Goal: Book appointment/travel/reservation

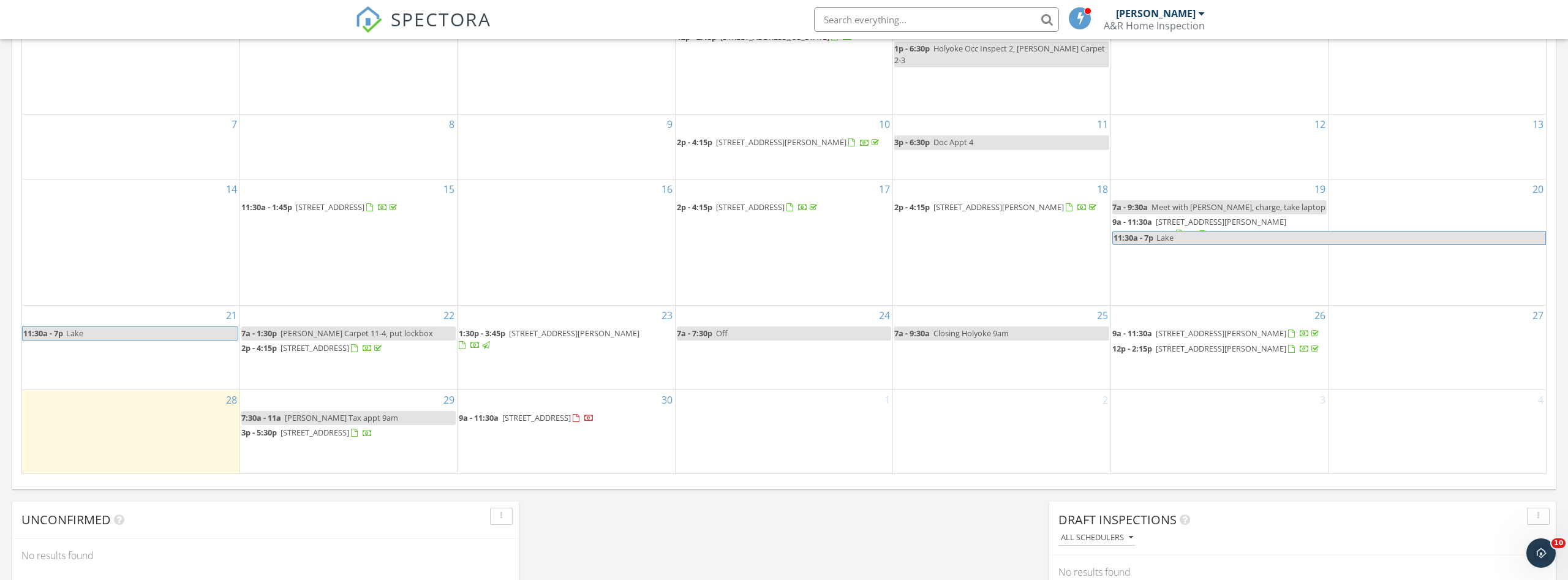
scroll to position [1115, 1569]
click at [665, 390] on link "30" at bounding box center [667, 400] width 16 height 20
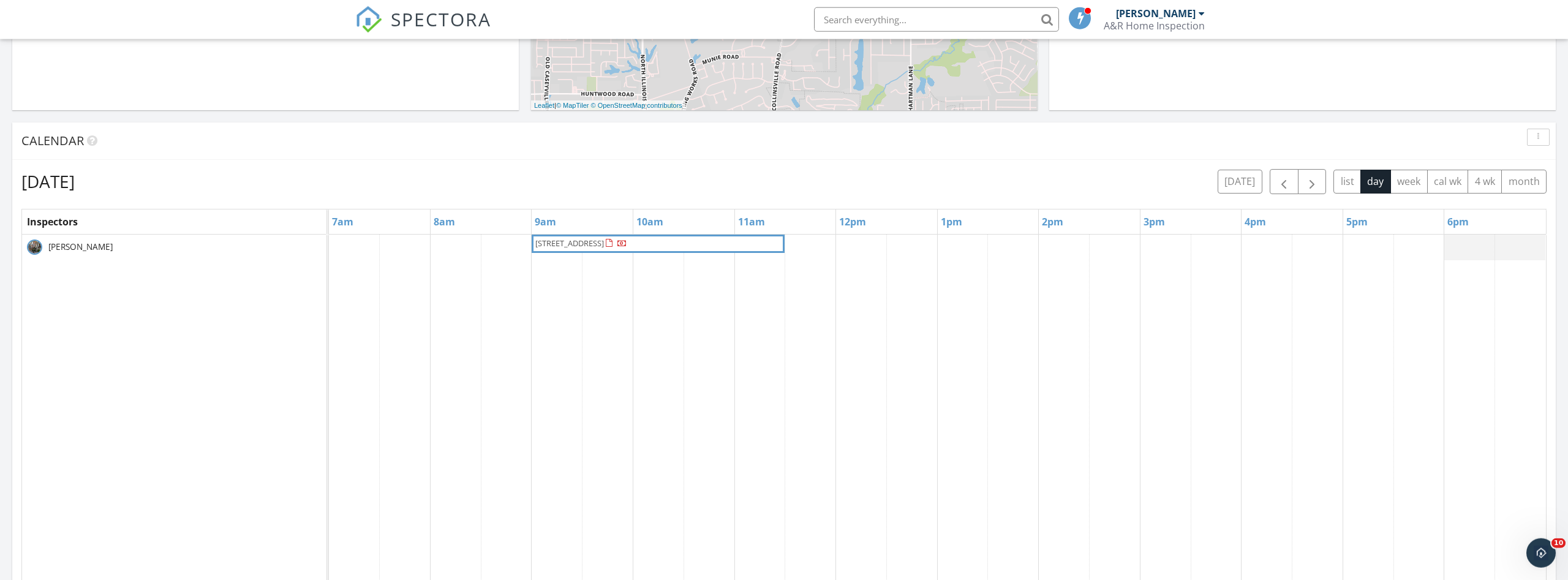
scroll to position [562, 0]
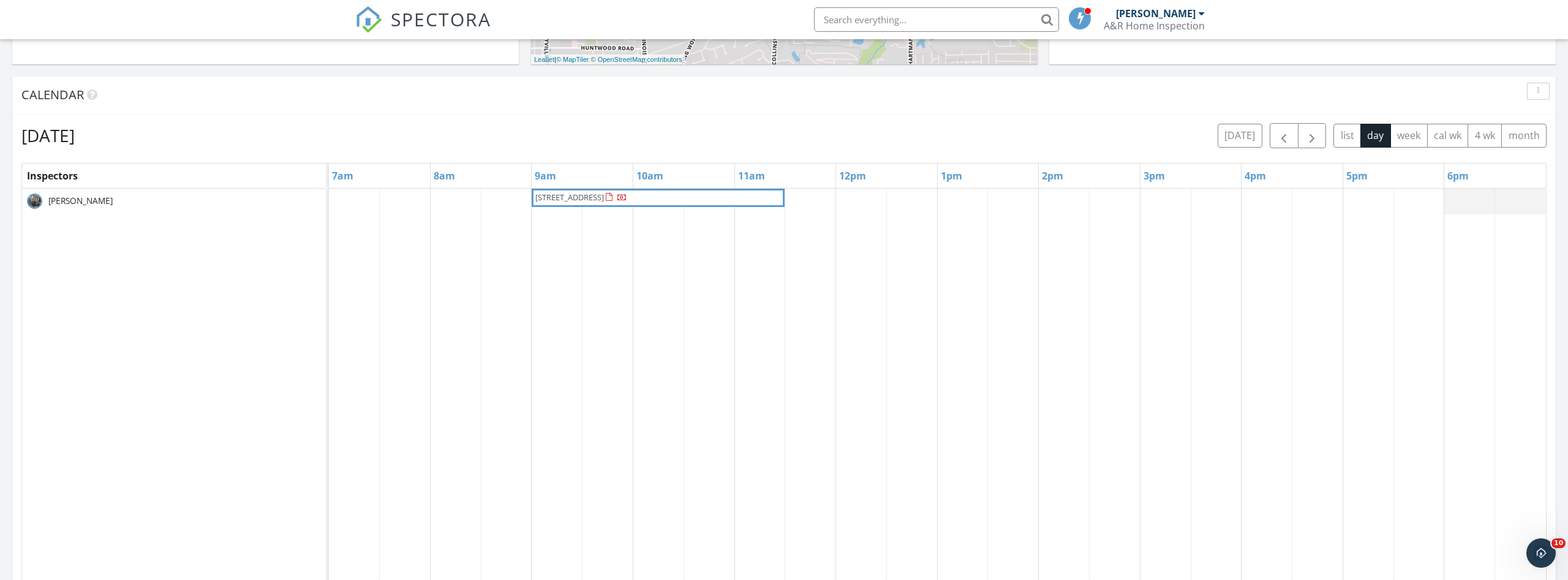
click at [1276, 193] on div "[STREET_ADDRESS]" at bounding box center [937, 425] width 1217 height 473
click at [1274, 163] on link "Event" at bounding box center [1266, 161] width 63 height 20
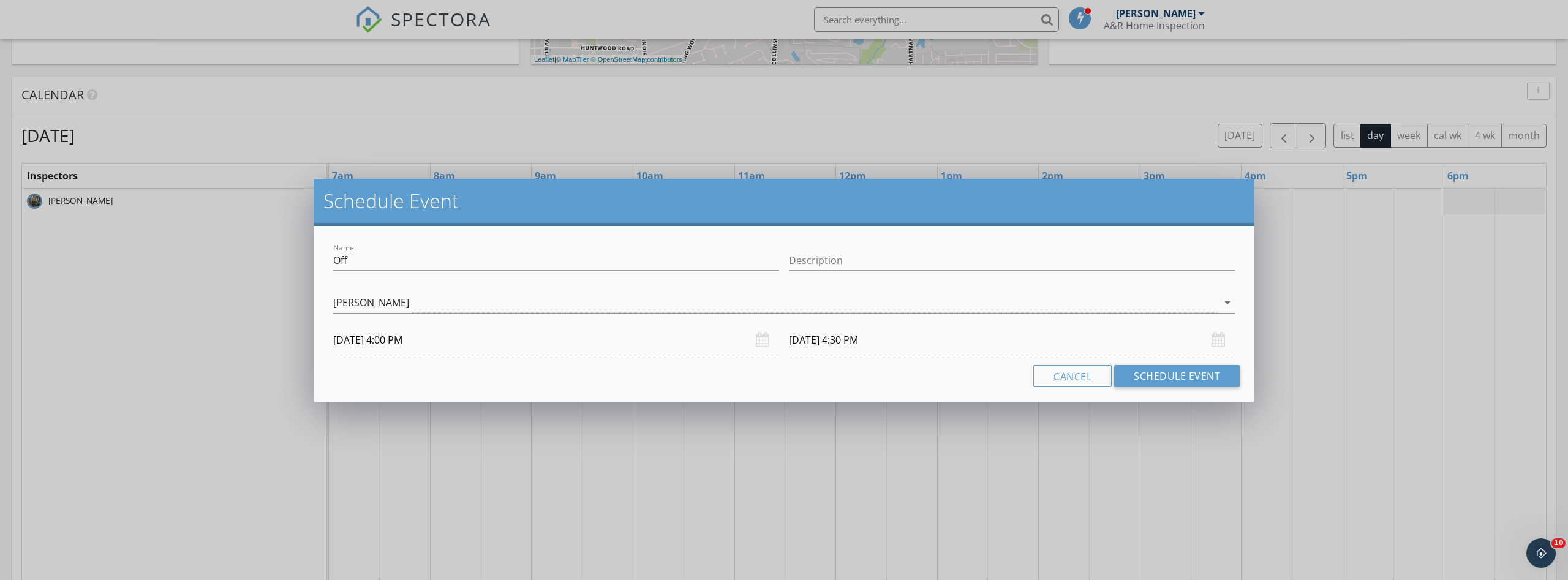
click at [852, 341] on input "[DATE] 4:30 PM" at bounding box center [1012, 340] width 446 height 30
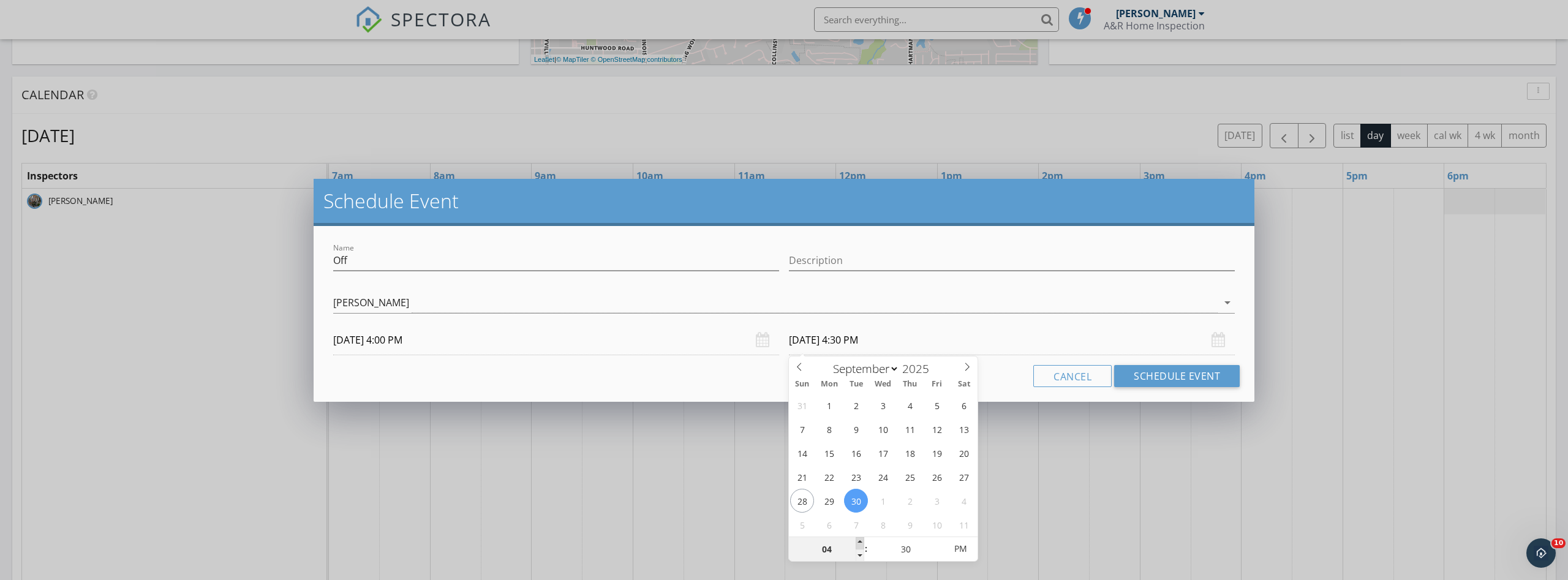
type input "05"
type input "[DATE] 5:30 PM"
click at [860, 543] on span at bounding box center [860, 543] width 9 height 12
type input "06"
type input "[DATE] 6:30 PM"
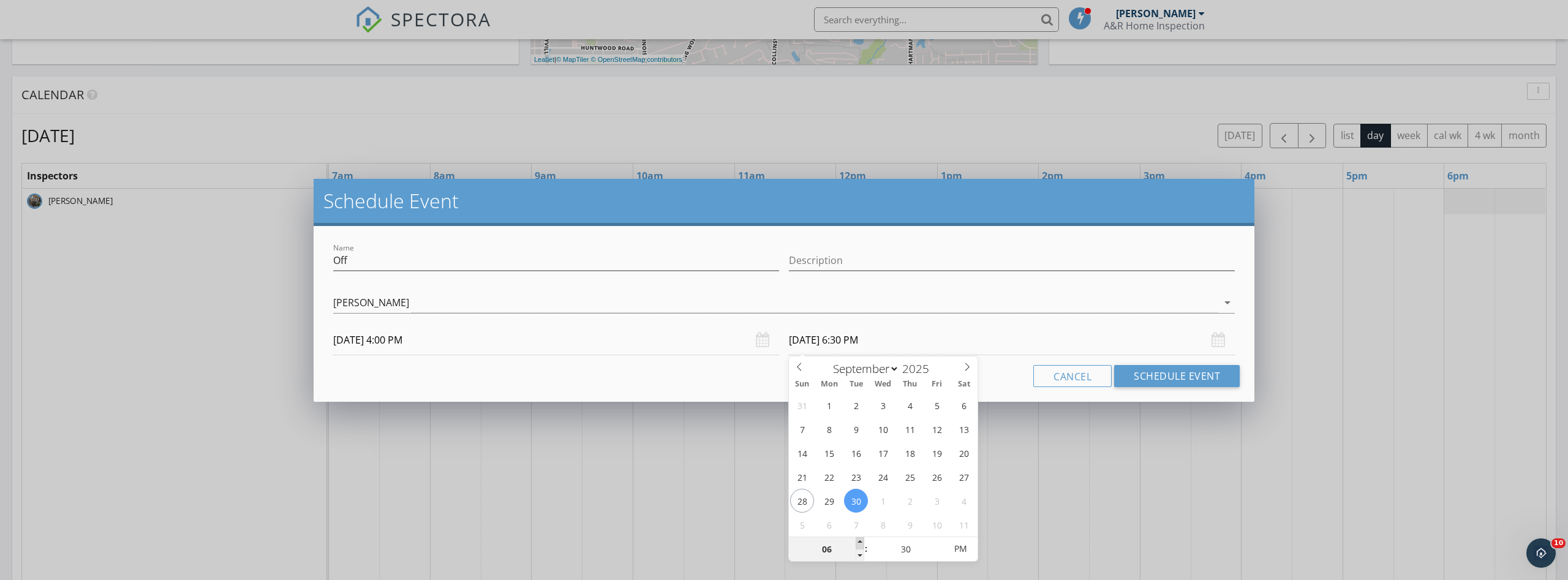
click at [860, 543] on span at bounding box center [860, 543] width 9 height 12
drag, startPoint x: 364, startPoint y: 258, endPoint x: 306, endPoint y: 261, distance: 58.1
click at [333, 261] on input "Off" at bounding box center [556, 260] width 446 height 20
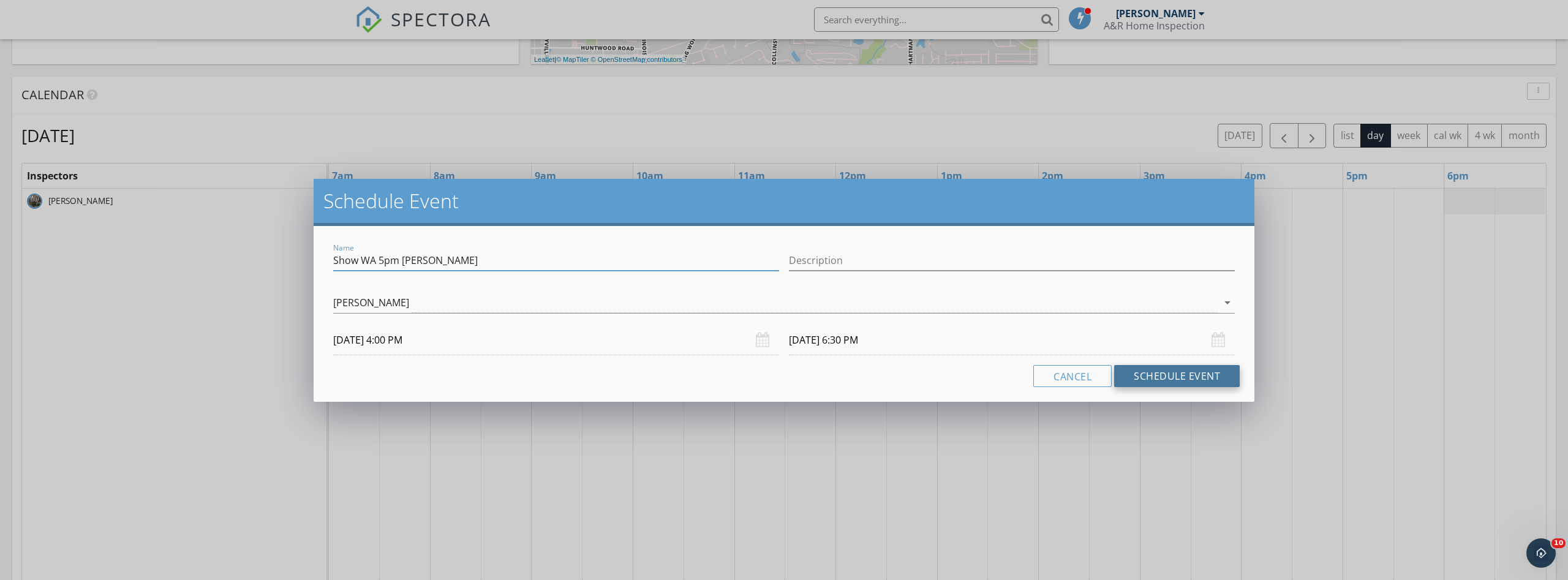
type input "Show WA 5pm [PERSON_NAME]"
click at [1167, 380] on button "Schedule Event" at bounding box center [1177, 376] width 125 height 22
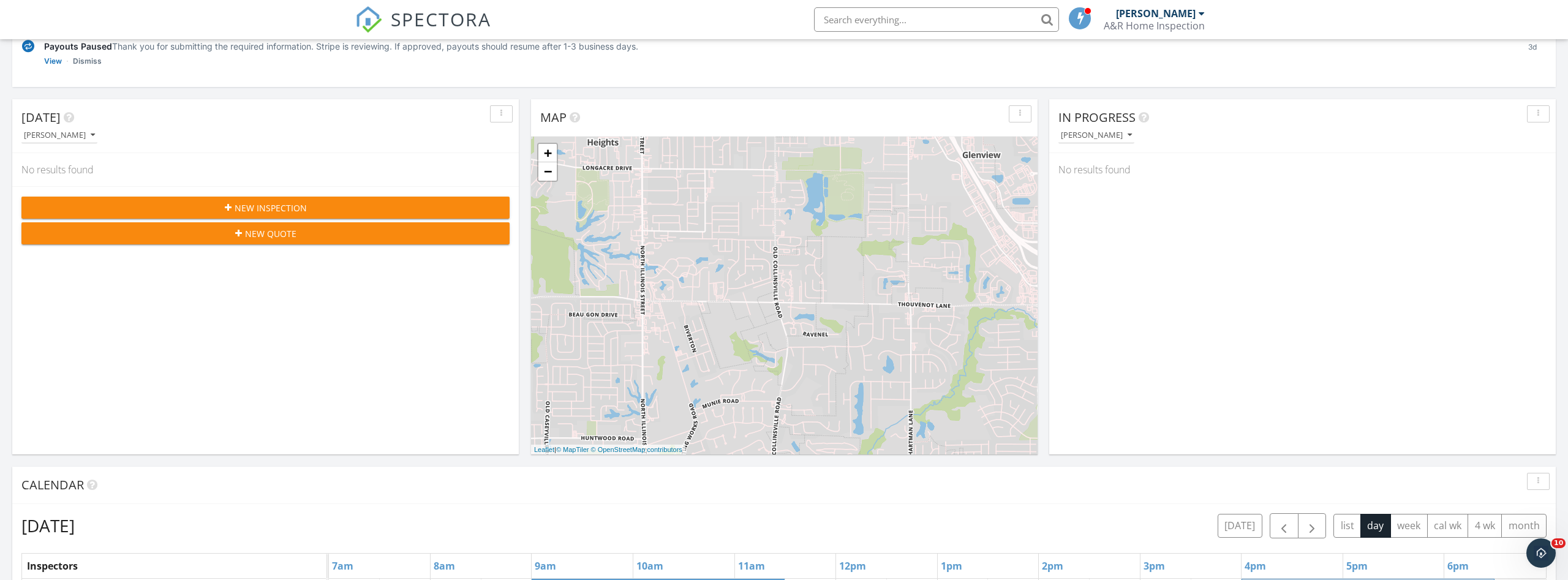
scroll to position [125, 0]
